Goal: Task Accomplishment & Management: Use online tool/utility

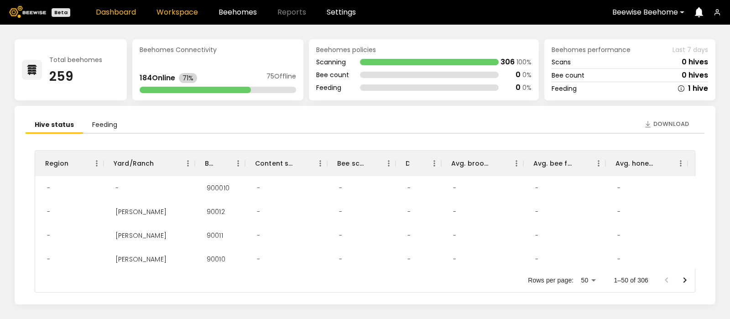
click at [180, 10] on link "Workspace" at bounding box center [178, 12] width 42 height 7
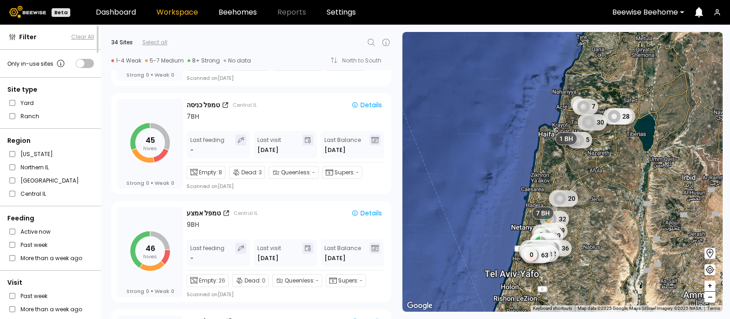
scroll to position [1718, 0]
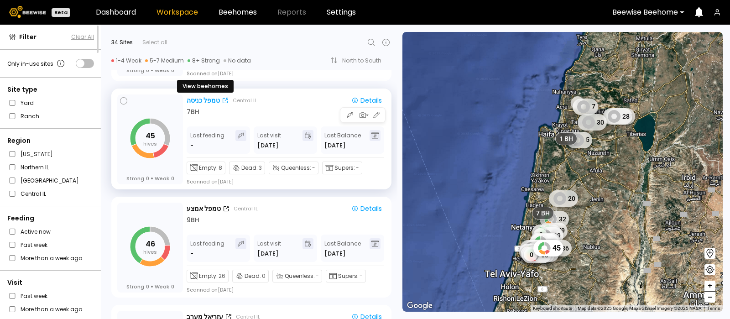
click at [206, 98] on div "טמפל כניסה" at bounding box center [203, 101] width 33 height 10
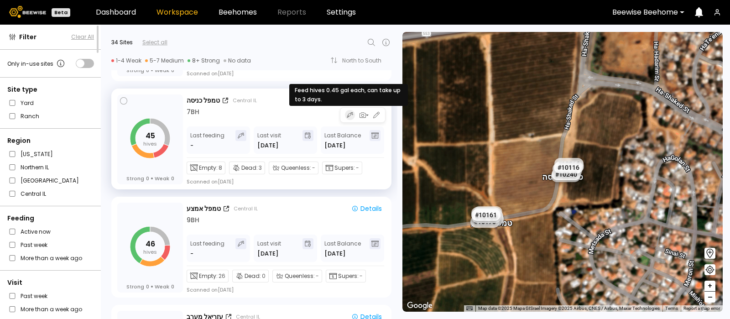
click at [348, 114] on icon "button" at bounding box center [350, 114] width 6 height 7
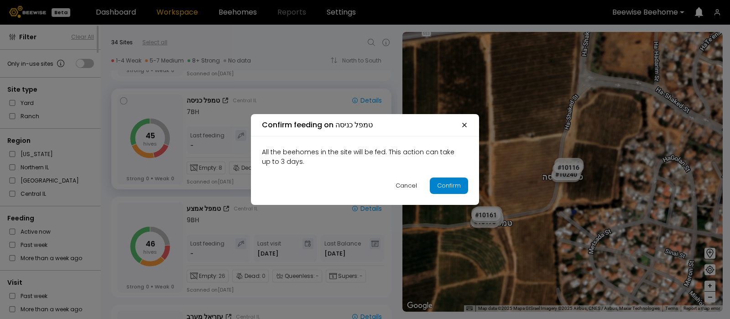
click at [445, 187] on div "Confirm" at bounding box center [449, 185] width 24 height 9
